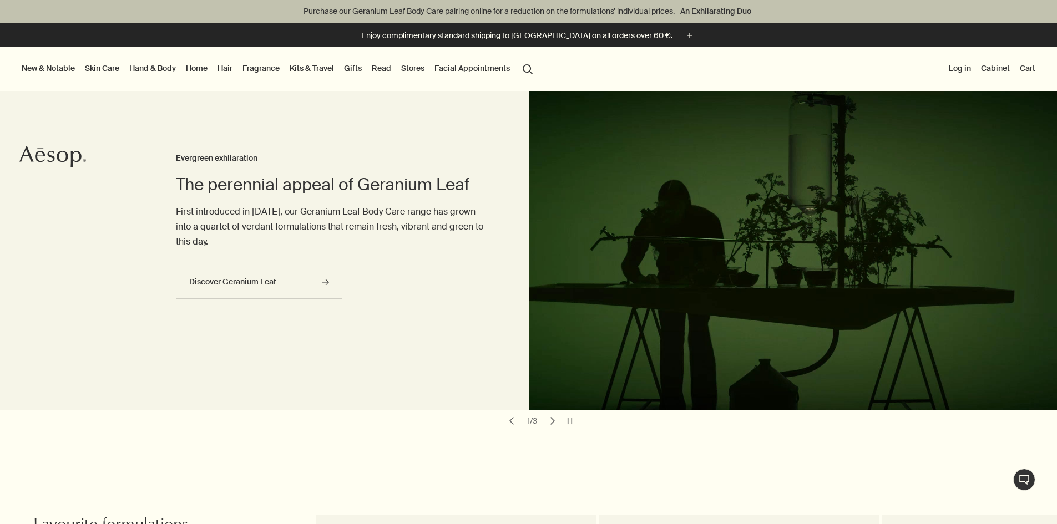
click at [282, 67] on link "Fragrance" at bounding box center [261, 68] width 42 height 14
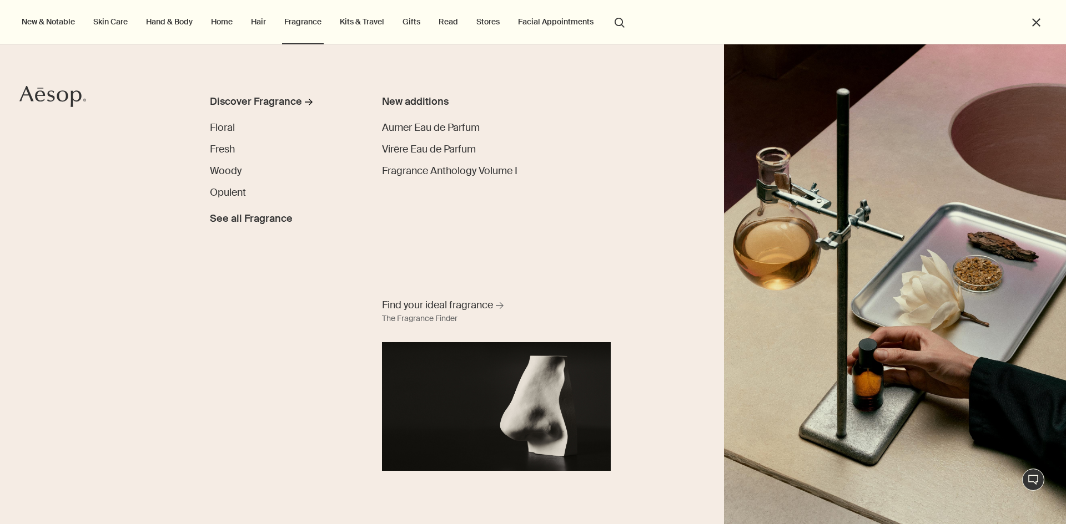
click at [241, 127] on li "Floral" at bounding box center [280, 127] width 140 height 15
click at [218, 129] on span "Floral" at bounding box center [222, 127] width 25 height 13
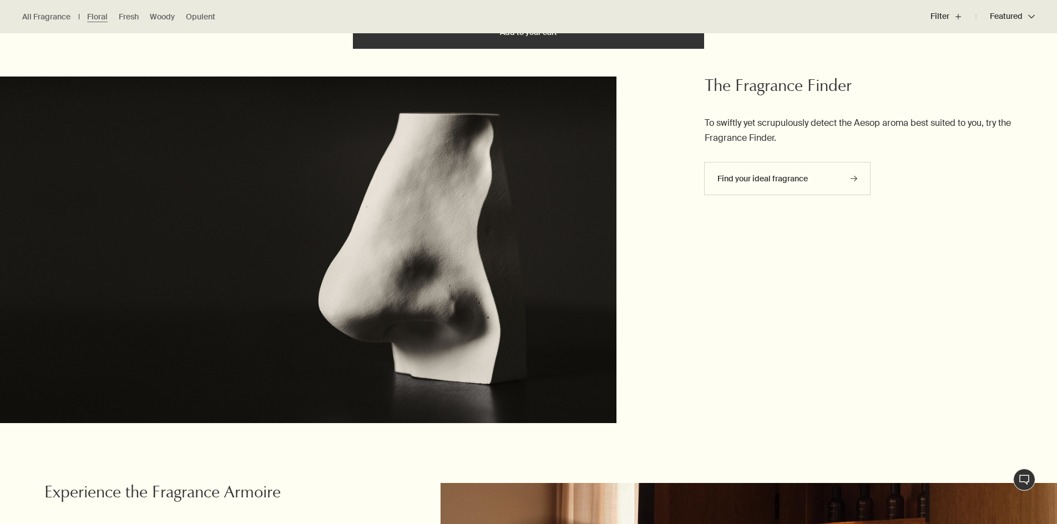
scroll to position [999, 0]
